Goal: Transaction & Acquisition: Purchase product/service

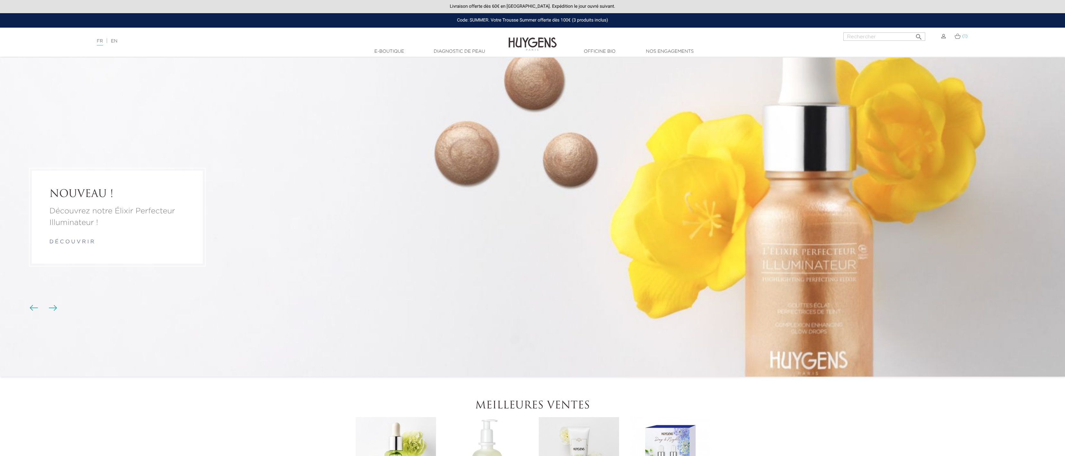
click at [960, 36] on img at bounding box center [958, 35] width 6 height 5
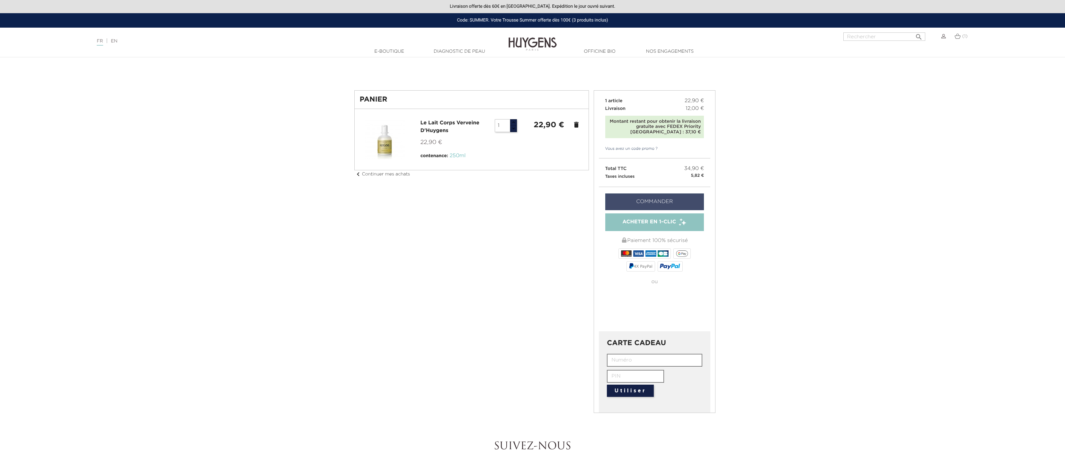
click at [657, 199] on link "Commander" at bounding box center [654, 201] width 99 height 17
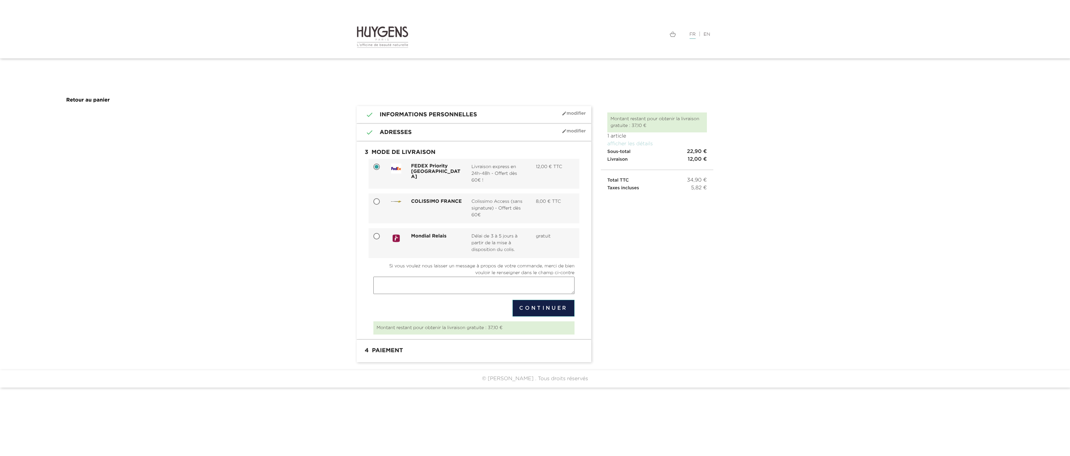
click at [413, 202] on span "COLISSIMO FRANCE" at bounding box center [436, 201] width 51 height 5
click at [381, 202] on input "COLISSIMO FRANCE Colissimo Access (sans signature) - Offert dès 60€ 8,00 € TTC" at bounding box center [377, 202] width 6 height 6
radio input "true"
click at [429, 237] on span "Mondial Relais" at bounding box center [428, 236] width 35 height 5
click at [381, 237] on input "Mondial Relais Délai de 3 à 5 jours à partir de la mise à disposition du colis.…" at bounding box center [377, 237] width 6 height 6
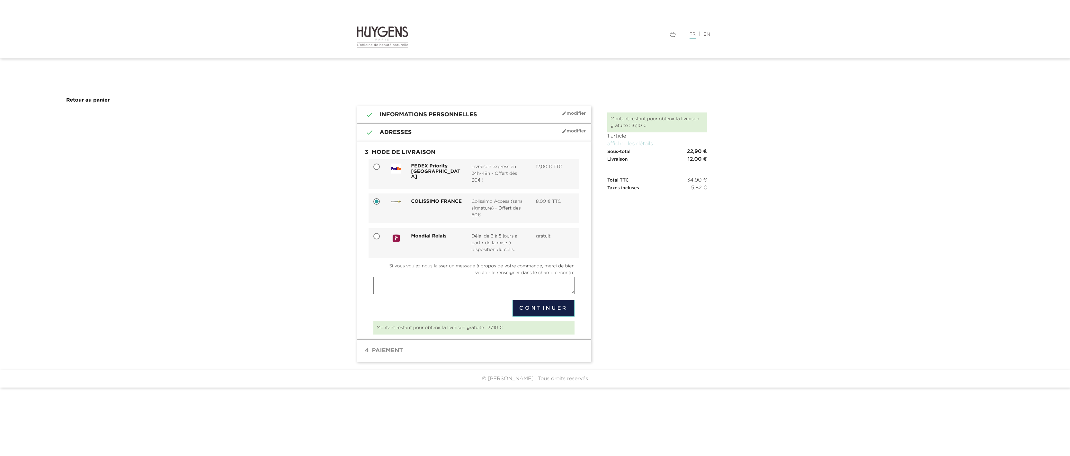
radio input "true"
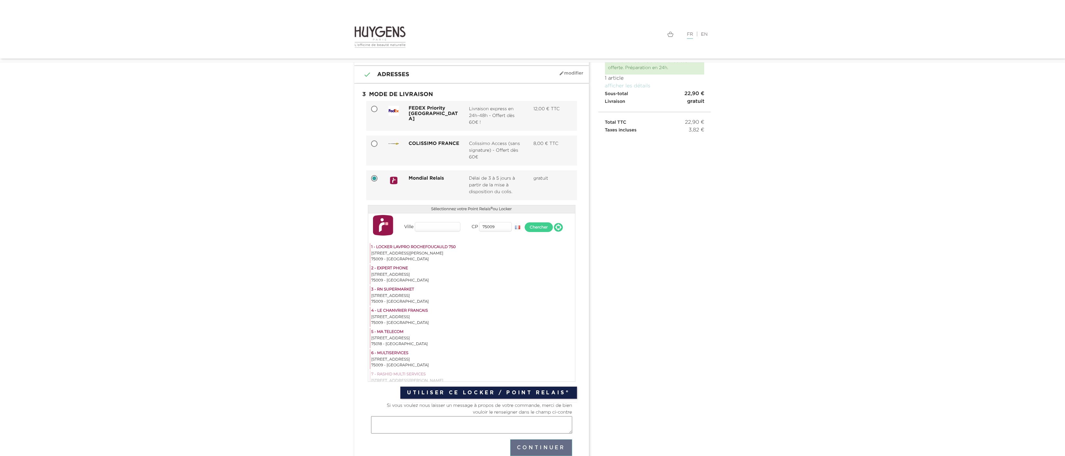
scroll to position [76, 0]
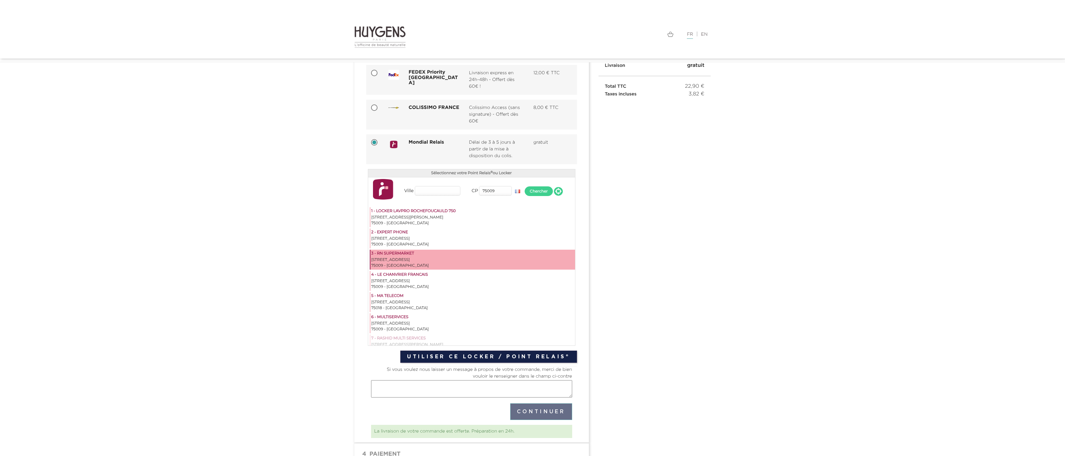
click at [409, 257] on div "34 RUE CHAPTAL" at bounding box center [473, 260] width 203 height 6
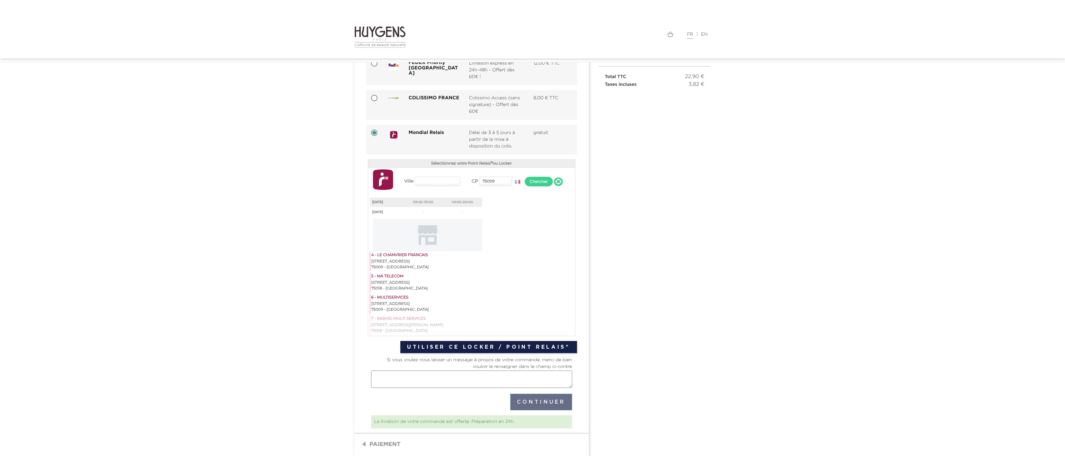
scroll to position [111, 0]
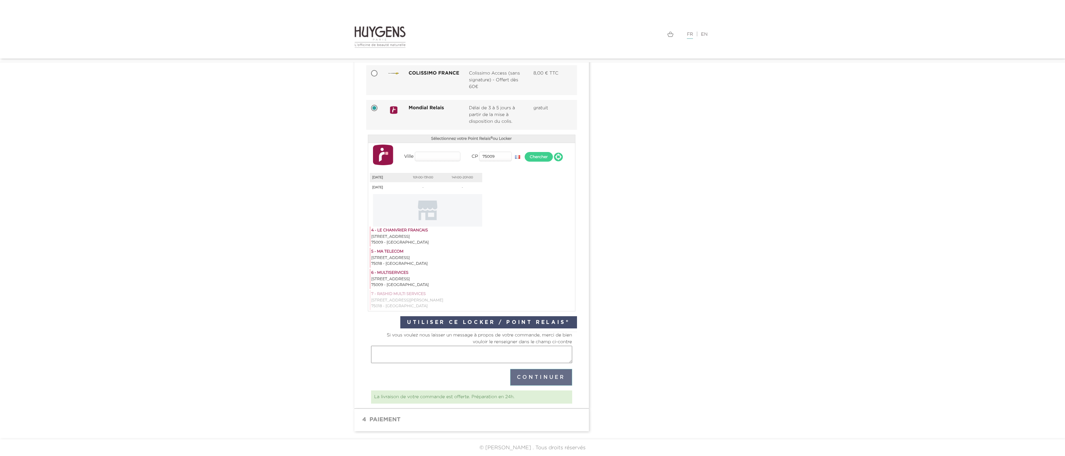
click at [487, 322] on button "Utiliser ce Locker / Point Relais®" at bounding box center [488, 322] width 176 height 12
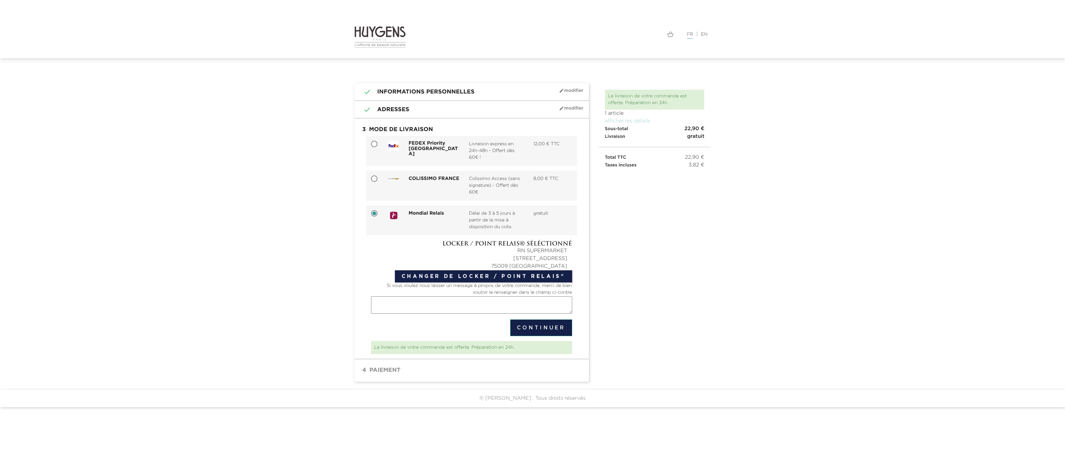
scroll to position [3, 0]
click at [638, 121] on link "afficher les détails" at bounding box center [628, 121] width 46 height 5
